Goal: Task Accomplishment & Management: Manage account settings

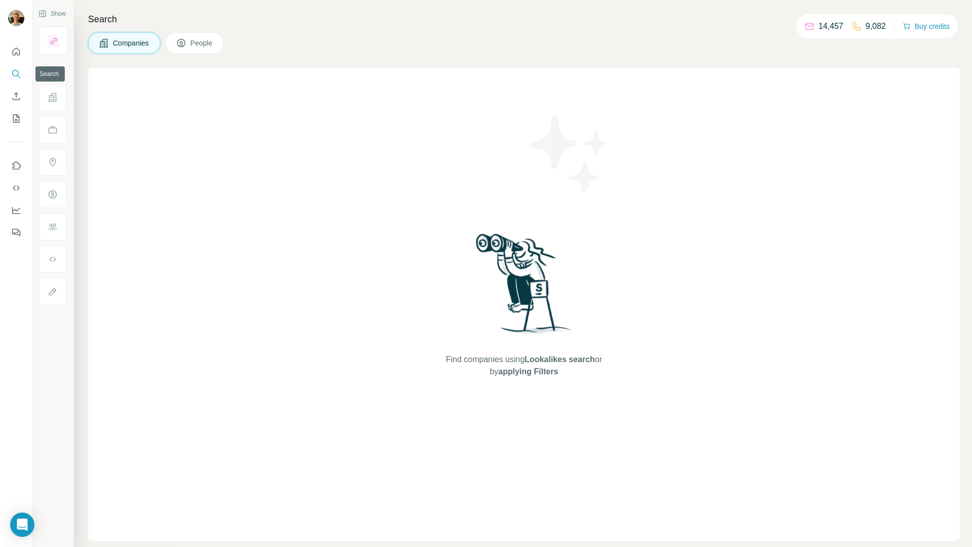
click at [15, 74] on icon "Search" at bounding box center [16, 74] width 10 height 10
click at [52, 92] on div at bounding box center [53, 185] width 29 height 240
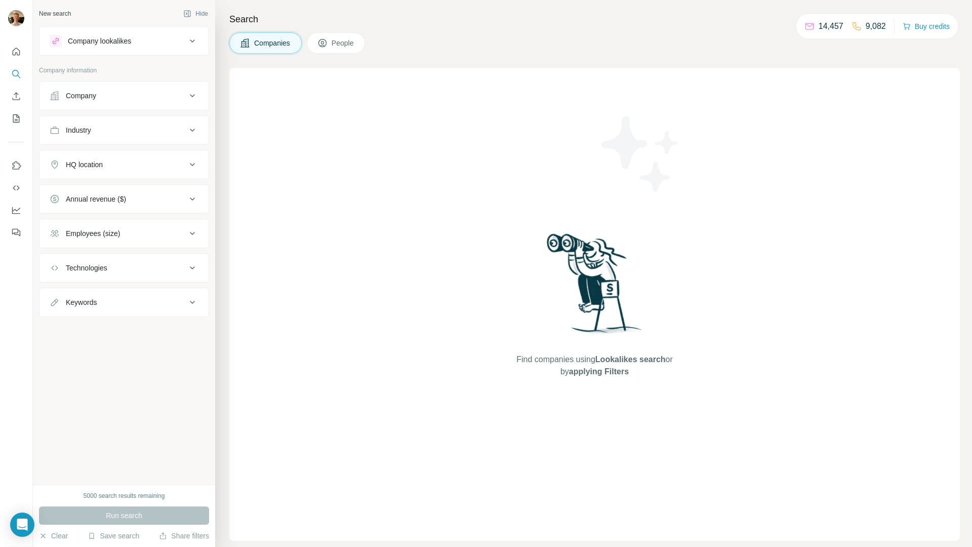
click at [129, 95] on div "Company" at bounding box center [118, 96] width 137 height 10
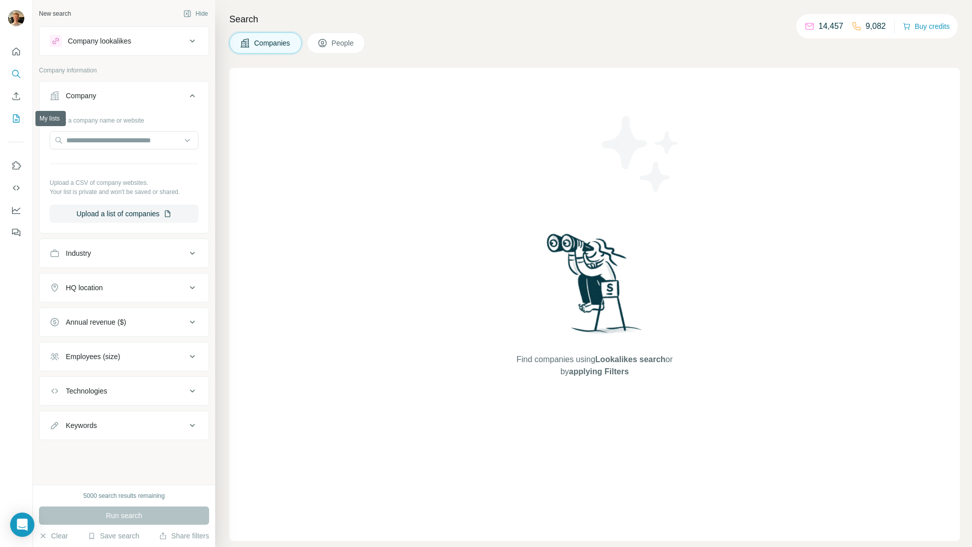
click at [13, 116] on icon "My lists" at bounding box center [16, 118] width 7 height 8
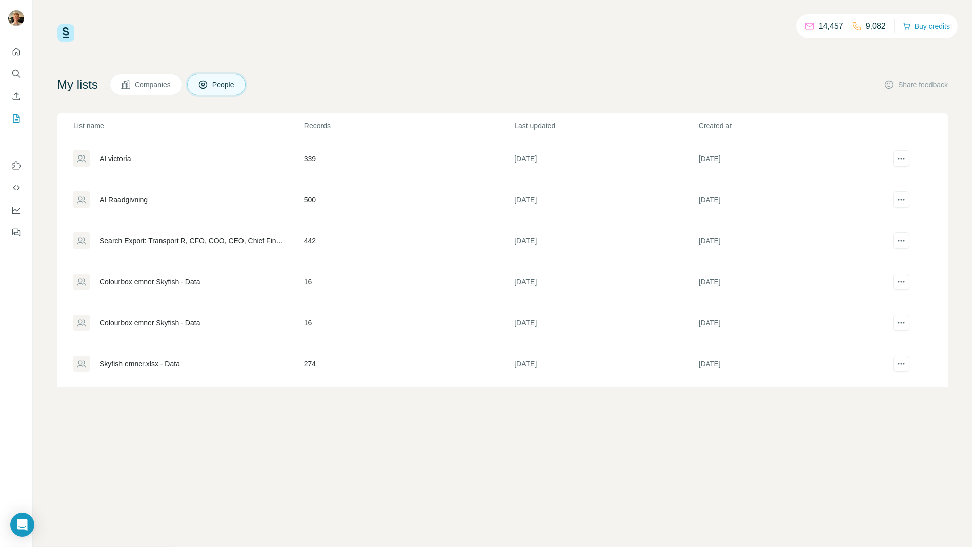
click at [125, 162] on div "AI victoria" at bounding box center [115, 158] width 31 height 10
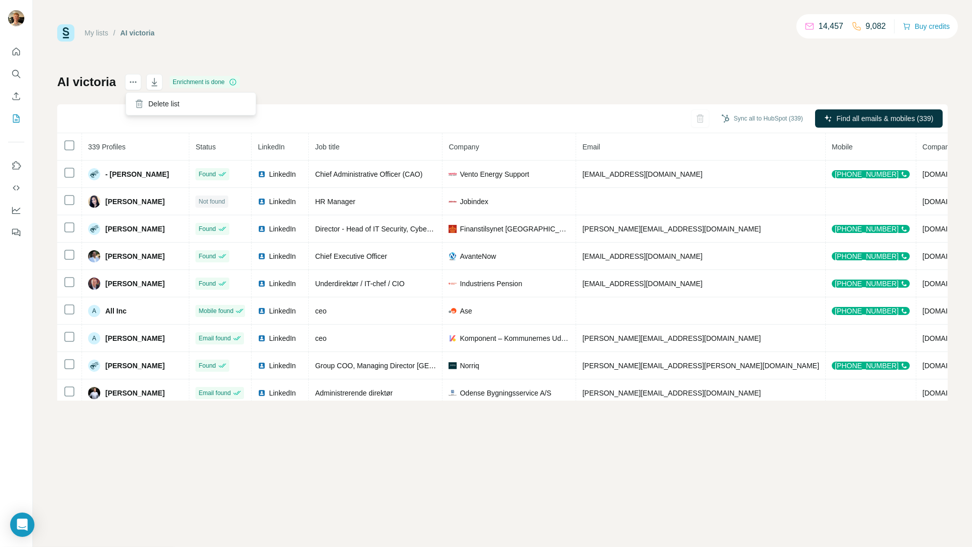
drag, startPoint x: 135, startPoint y: 92, endPoint x: 136, endPoint y: 87, distance: 5.2
click at [135, 91] on div "AI victoria Enrichment is done Sync all to HubSpot (339) Find all emails & mobi…" at bounding box center [502, 237] width 890 height 326
click at [136, 87] on icon "actions" at bounding box center [133, 82] width 10 height 10
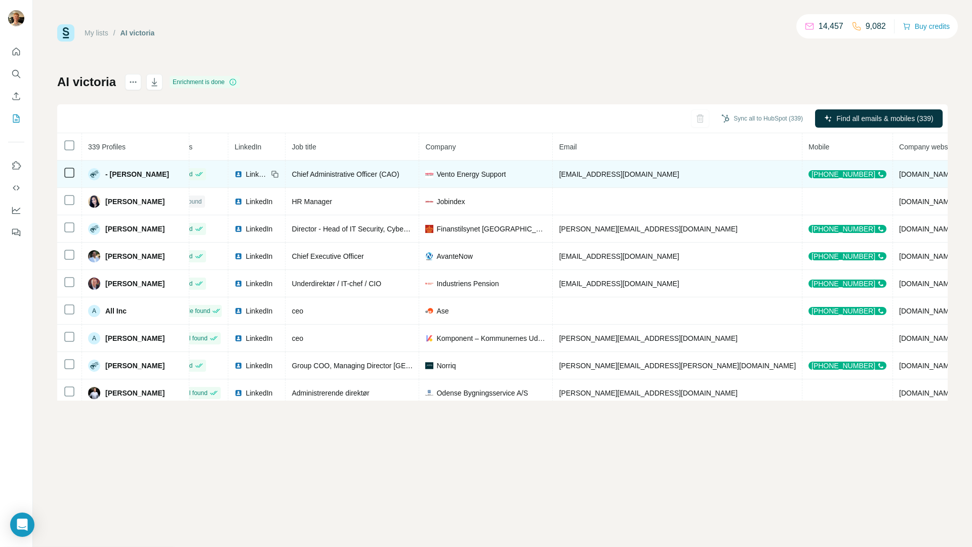
scroll to position [0, 48]
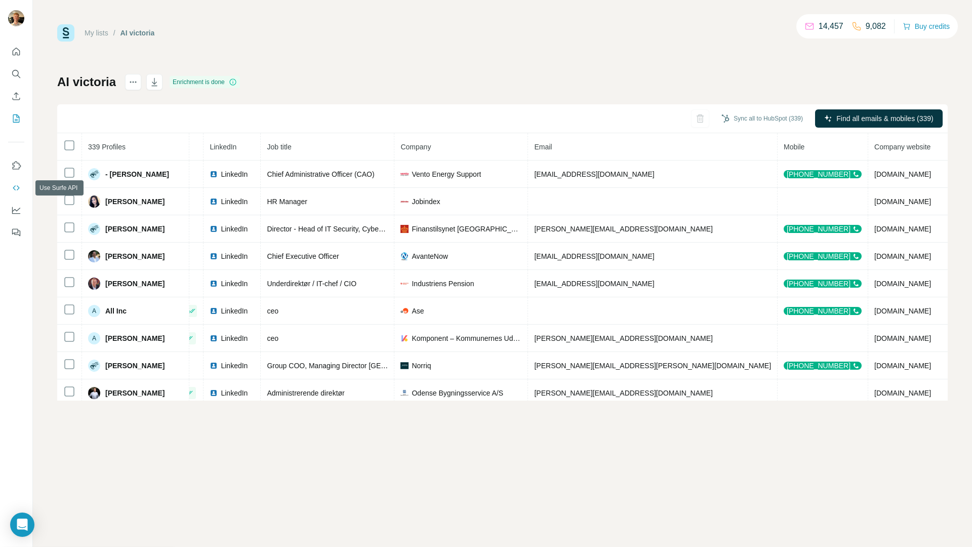
click at [15, 190] on icon "Use Surfe API" at bounding box center [16, 188] width 10 height 10
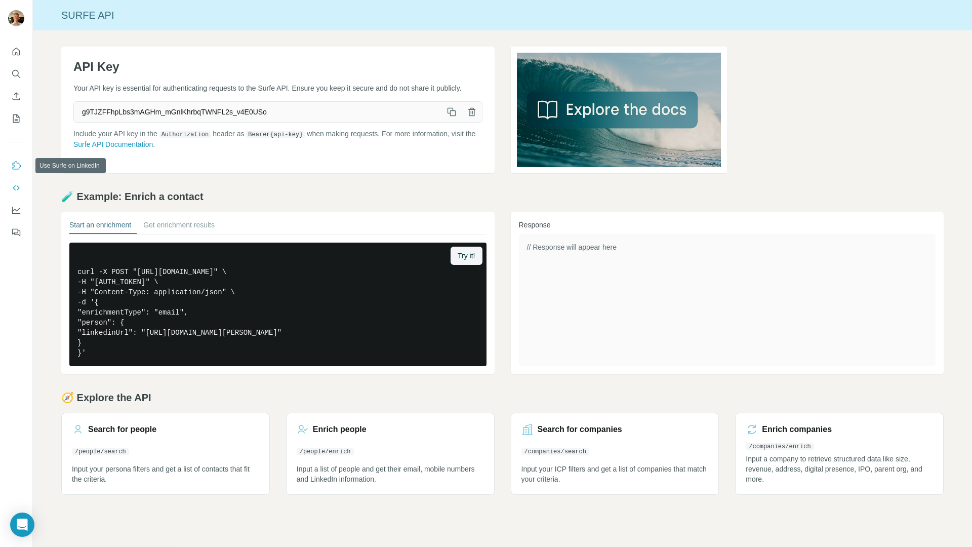
click at [17, 167] on icon "Use Surfe on LinkedIn" at bounding box center [16, 165] width 10 height 10
click at [14, 216] on button "Dashboard" at bounding box center [16, 210] width 16 height 18
click at [15, 118] on icon "My lists" at bounding box center [16, 118] width 10 height 10
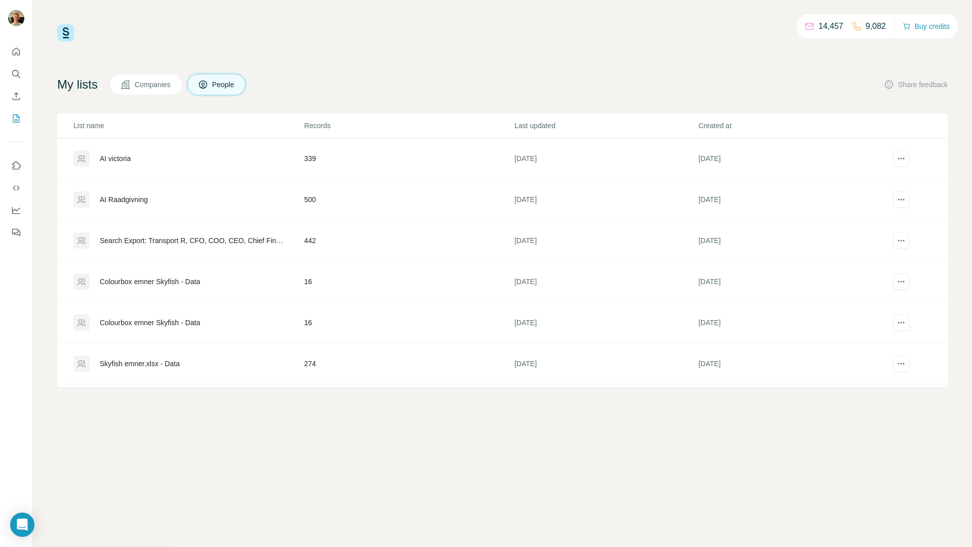
click at [121, 165] on div "AI victoria" at bounding box center [188, 158] width 230 height 16
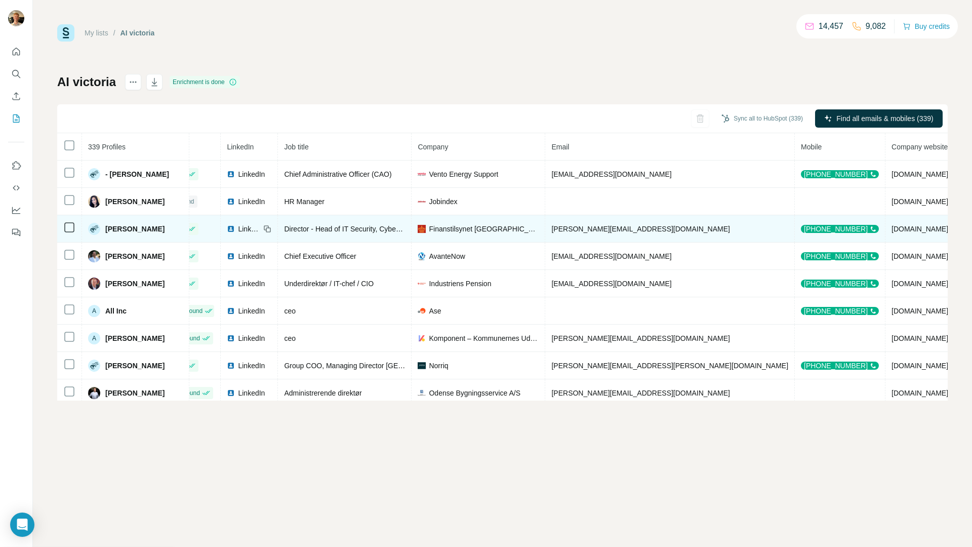
scroll to position [0, 48]
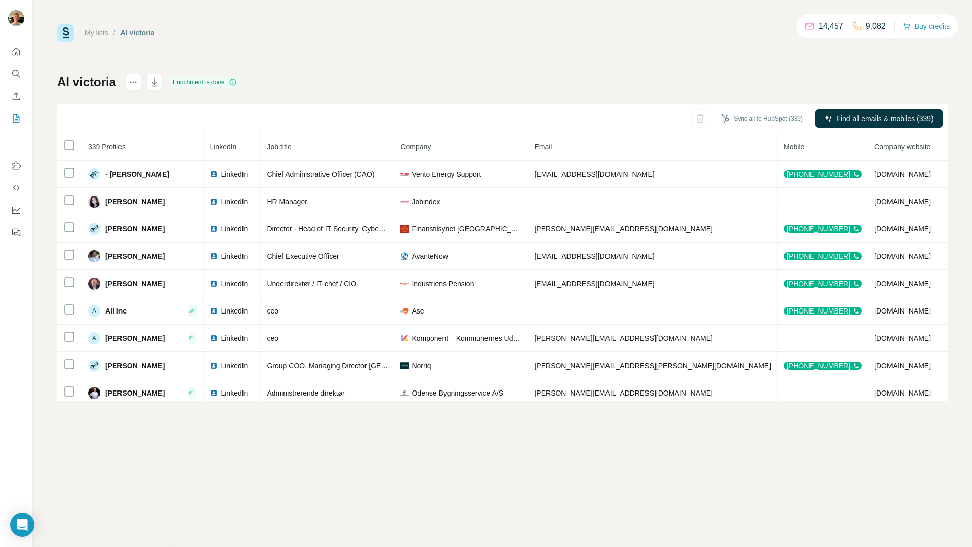
click at [646, 144] on th "Email" at bounding box center [653, 146] width 250 height 27
click at [645, 144] on th "Email" at bounding box center [653, 146] width 250 height 27
